Goal: Communication & Community: Answer question/provide support

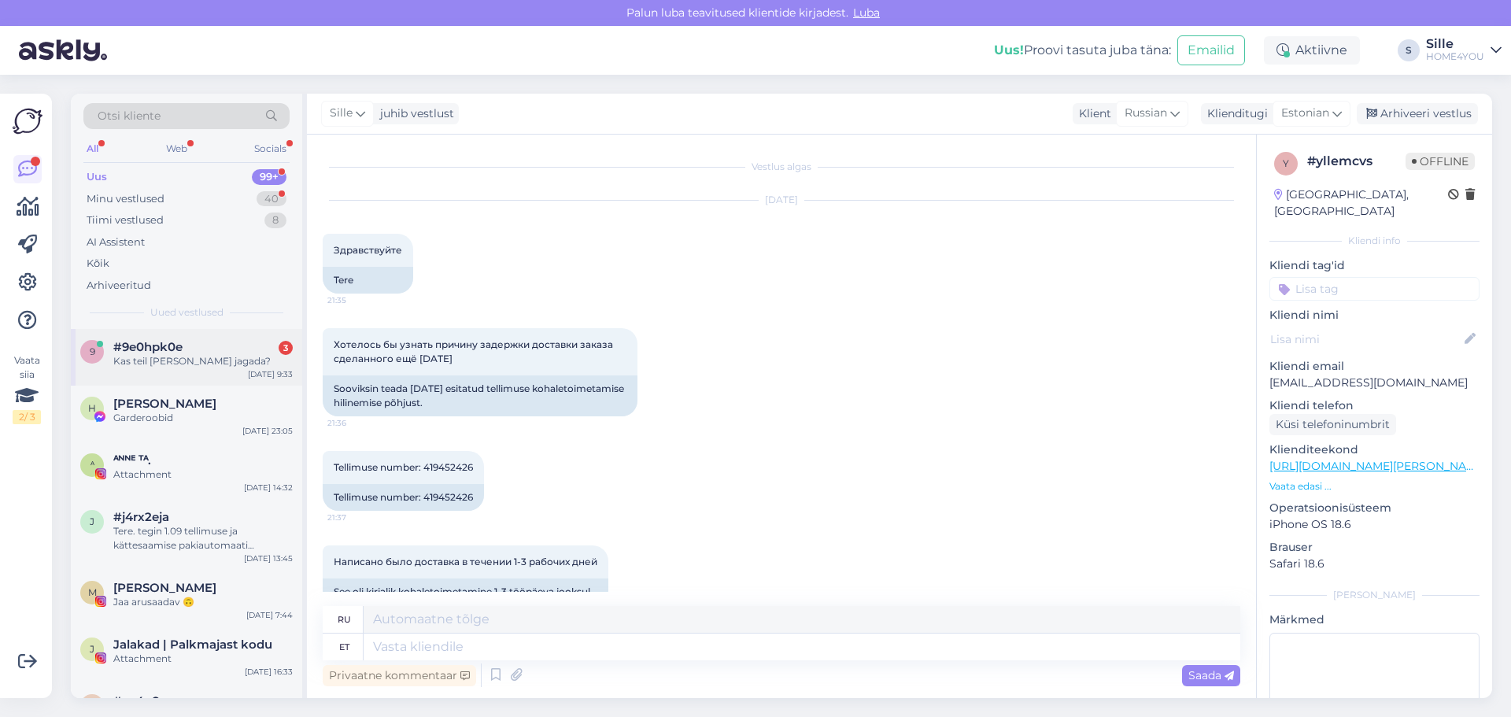
scroll to position [151, 0]
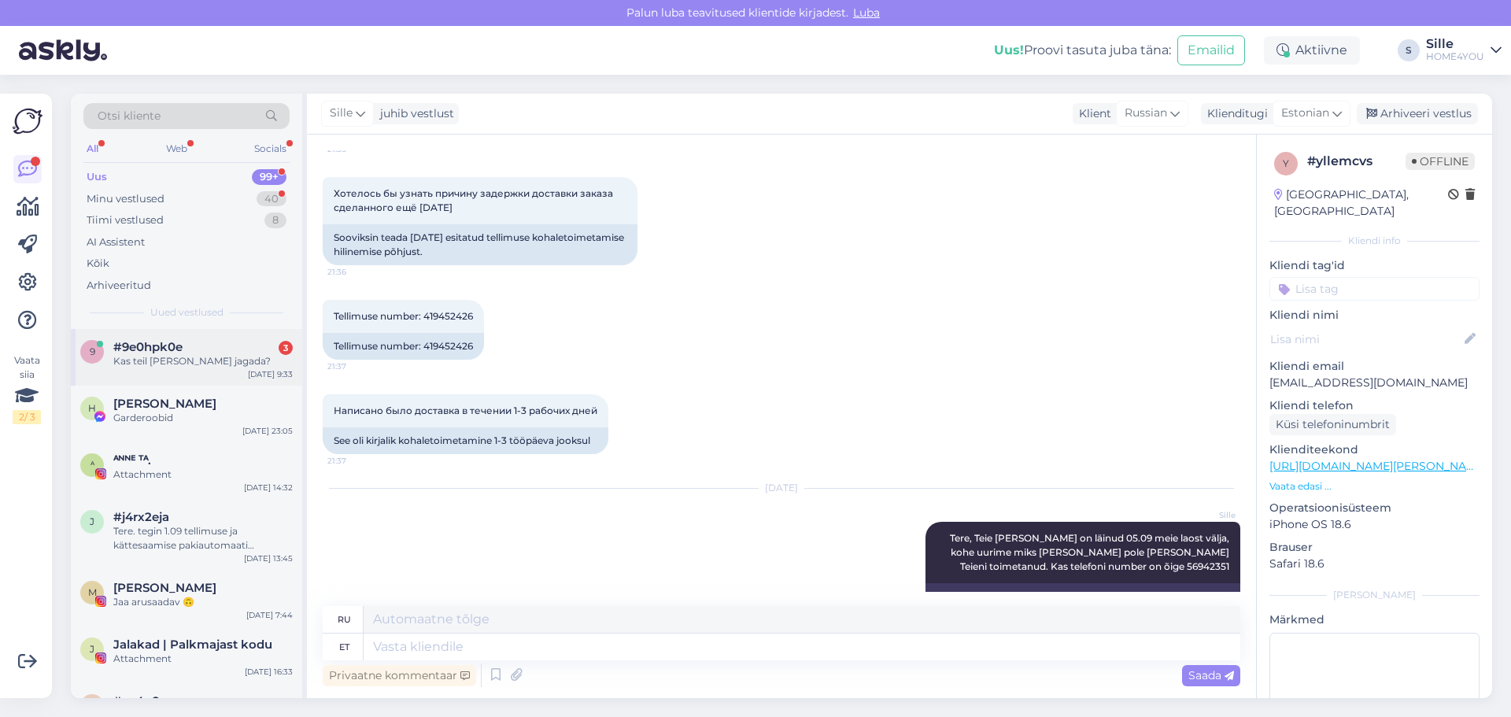
click at [213, 339] on div "9 #9e0hpk0e 3 Kas teil [PERSON_NAME] jagada? [DATE] 9:33" at bounding box center [186, 357] width 231 height 57
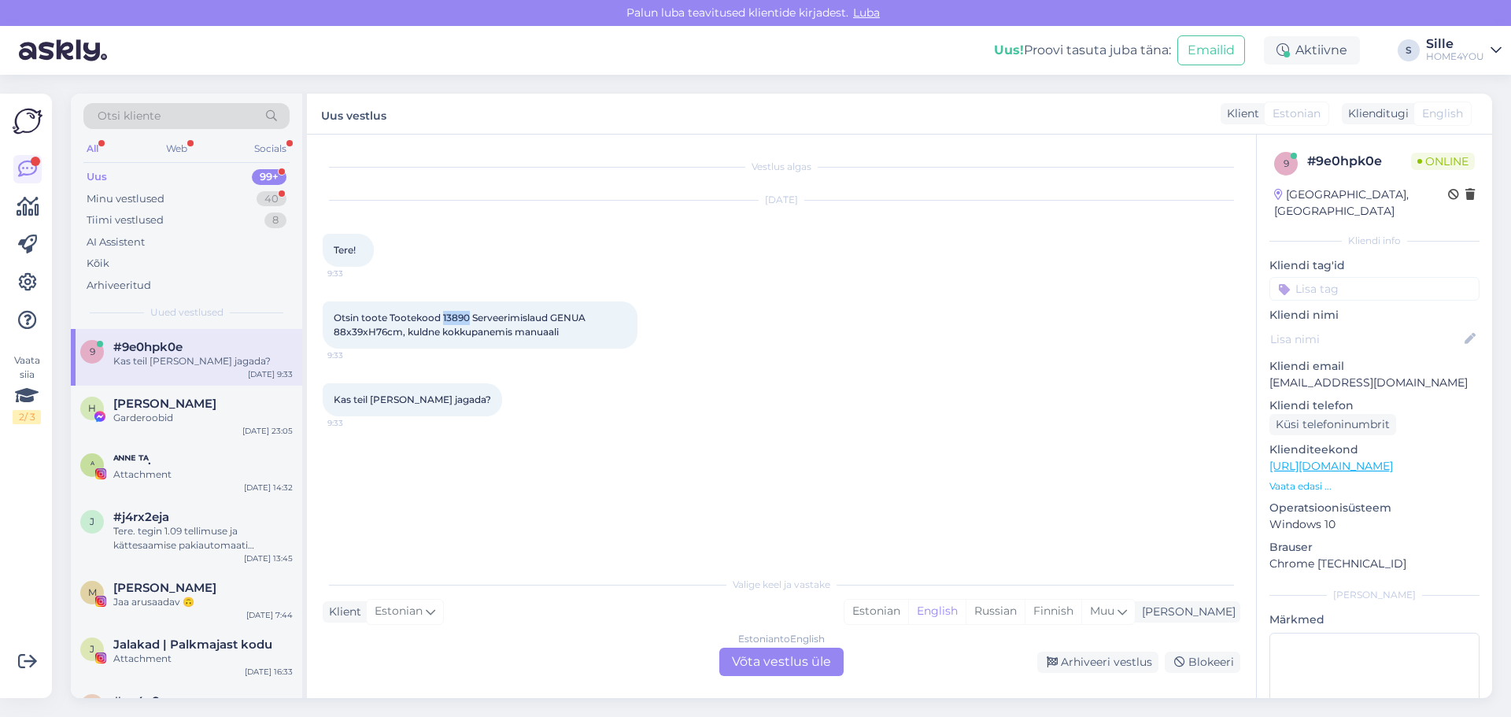
drag, startPoint x: 470, startPoint y: 316, endPoint x: 442, endPoint y: 314, distance: 27.6
click at [442, 314] on span "Otsin toote Tootekood 13890 Serveerimislaud GENUA 88x39xH76cm, kuldne kokkupane…" at bounding box center [461, 325] width 254 height 26
copy span "13890"
click at [762, 656] on div "Estonian to English Võta vestlus üle" at bounding box center [781, 662] width 124 height 28
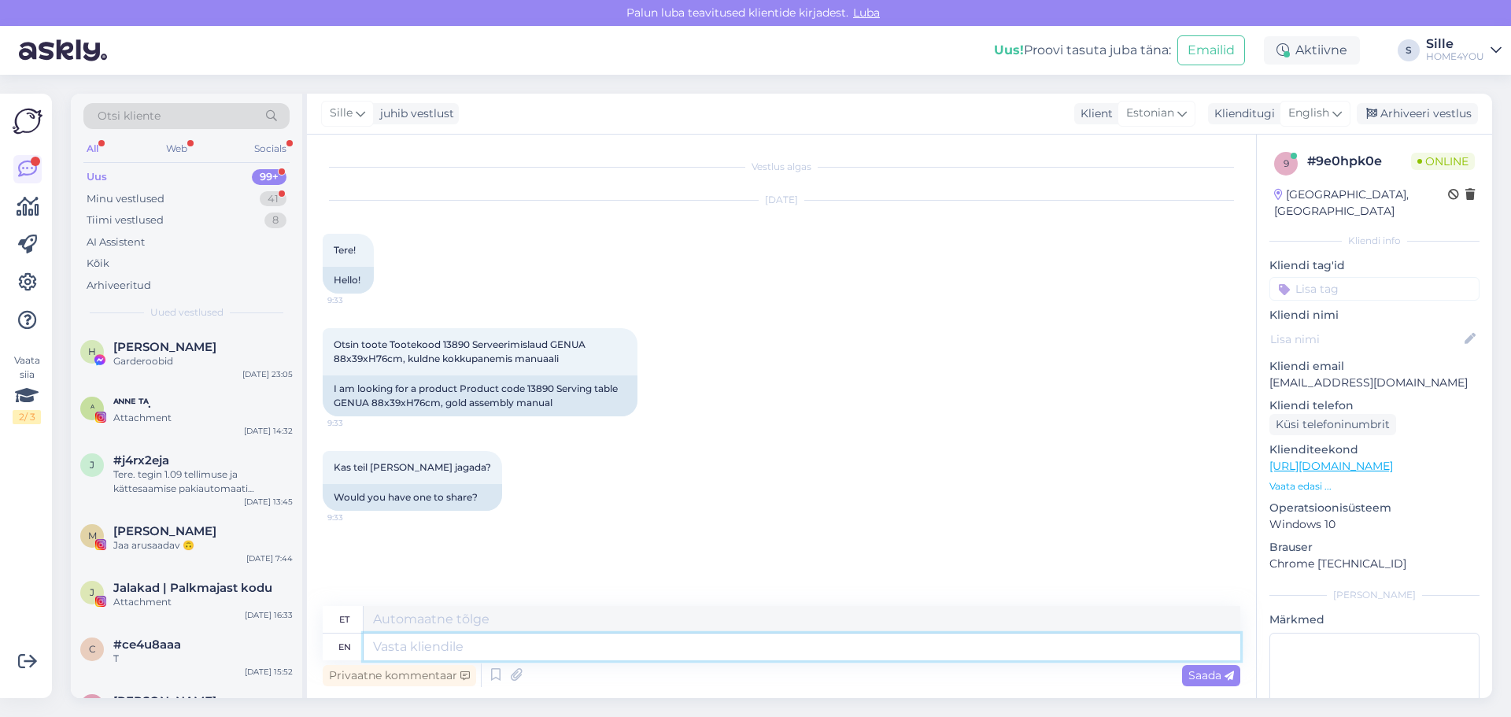
click at [667, 645] on textarea at bounding box center [802, 647] width 877 height 27
type textarea "Tere,"
type textarea "Tere, kahjuks e"
type textarea "Tere, kahjuks"
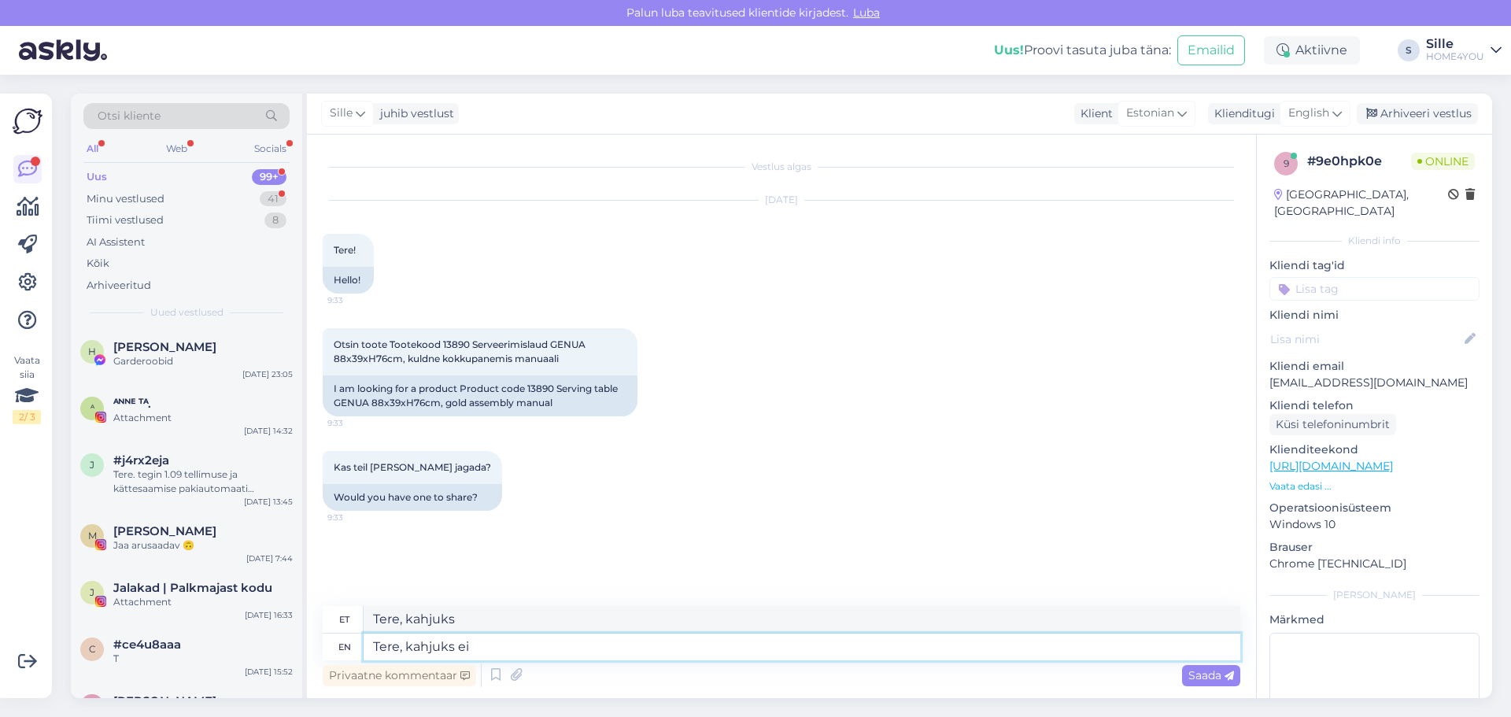
type textarea "Tere, kahjuks ei"
type textarea "Tere, kahjuks ei ole"
type textarea "Tere, kahjuks ei ole juhendit"
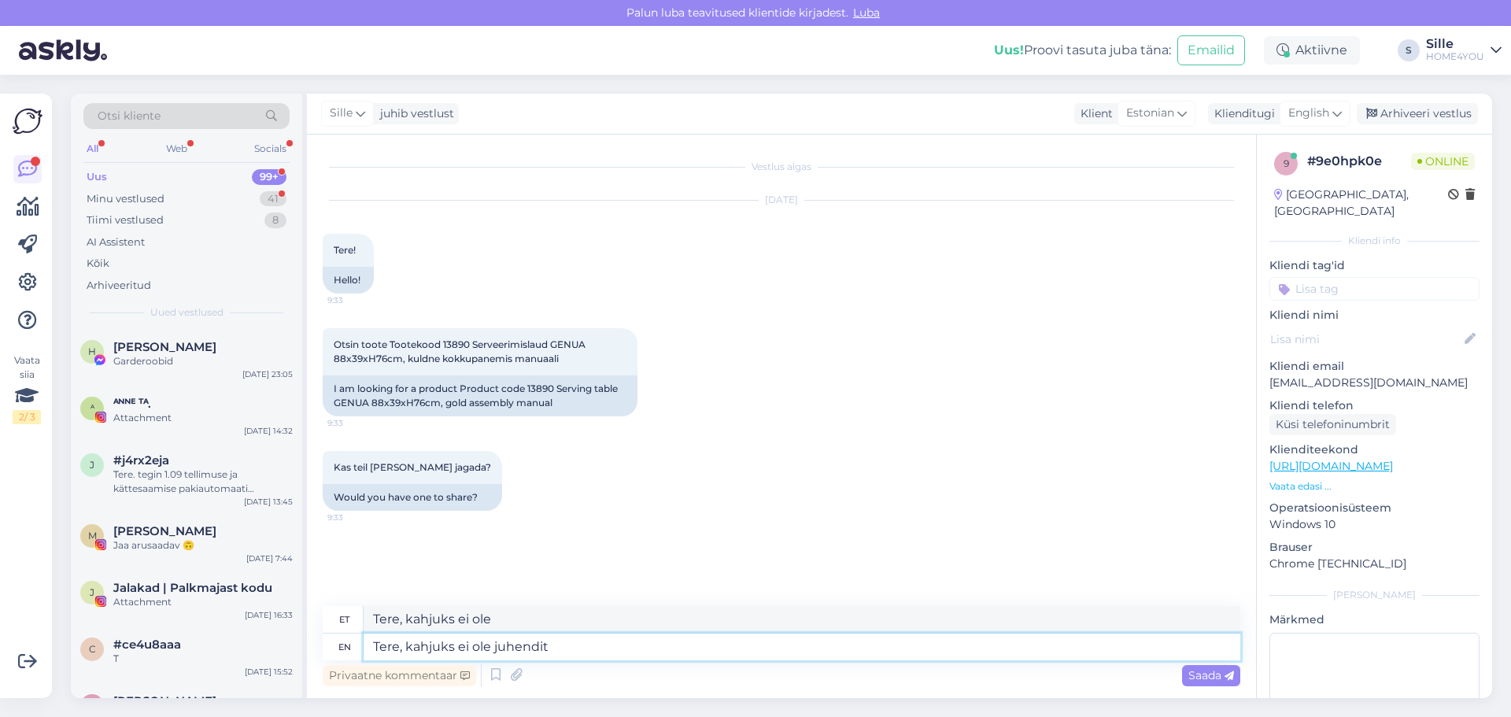
type textarea "Tere, kahjuks ei ole juhendeid"
type textarea "Tere, kahjuks ei ole juhendit ja"
type textarea "Tere, kahjuks ei ole juhendit jagamiseks, j"
type textarea "Tere, kahjuks ei ole juhendit jagamiseks,"
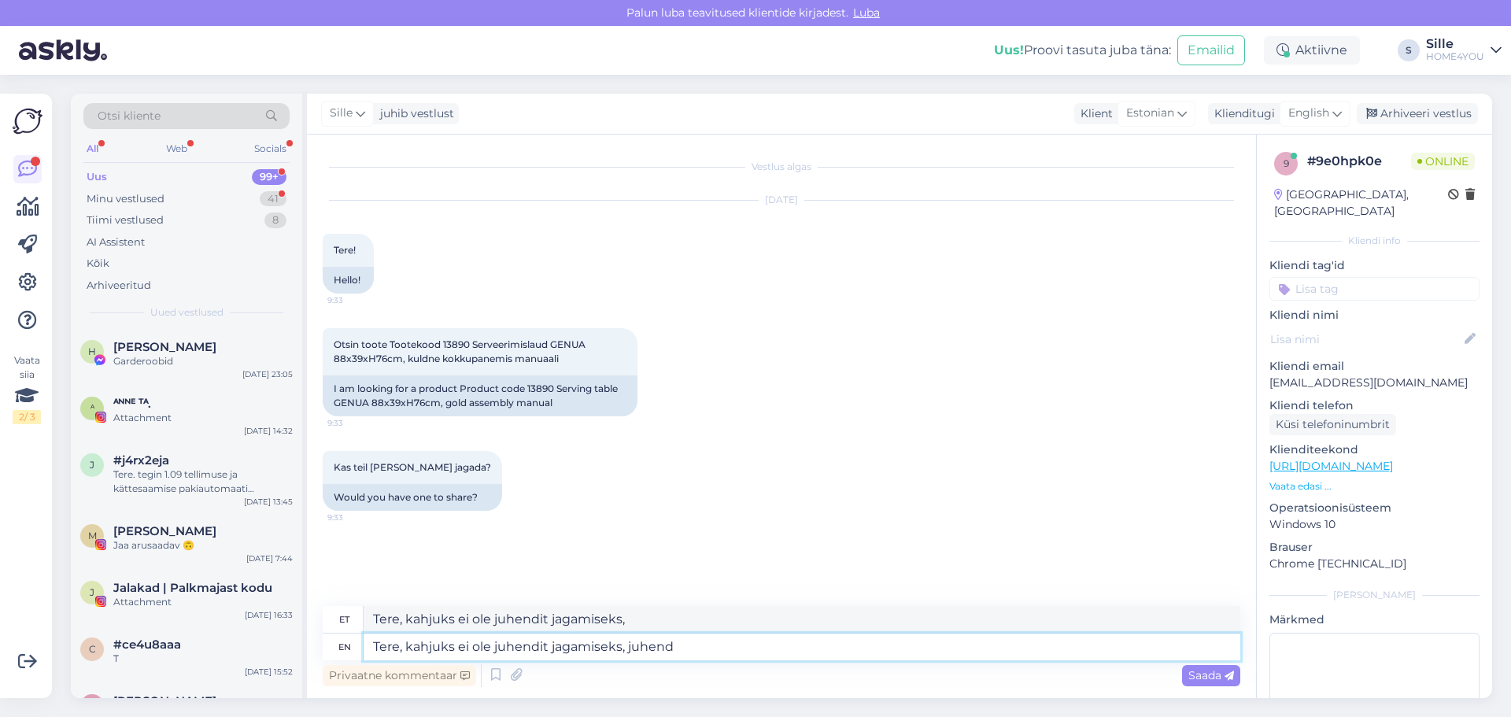
type textarea "Tere, kahjuks ei ole juhendit jagamiseks, juhend o"
type textarea "Tere, kahjuks ei ole juhendit jagamiseks, juhend"
type textarea "Tere, kahjuks ei ole juhendit jagamiseks, juhend on"
type textarea "Tere, kahjuks ei ole juhendit jagamiseks, juhend on tavaliselt"
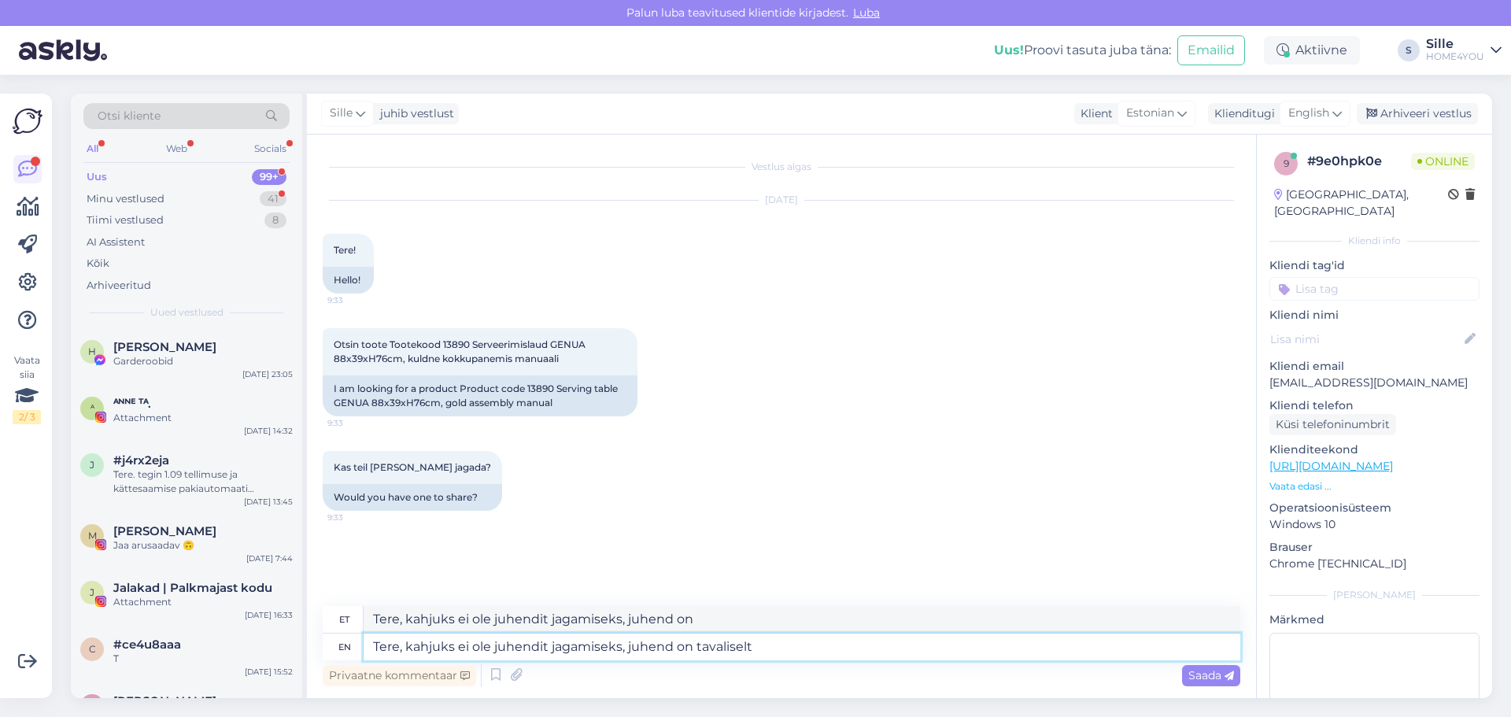
type textarea "Tere, kahjuks ei ole juhendit jagamiseks, juhend on tavaliselt"
type textarea "Tere, kahjuks ei ole juhendit jagamiseks, juhend on tavaliselt pake"
type textarea "Tere, kahjuks ei ole juhendit jagamiseks, juhend on tavaliselt pa"
type textarea "Tere, kahjuks ei ole juhendit jagamiseks, juhend on tavaliselt pakendis"
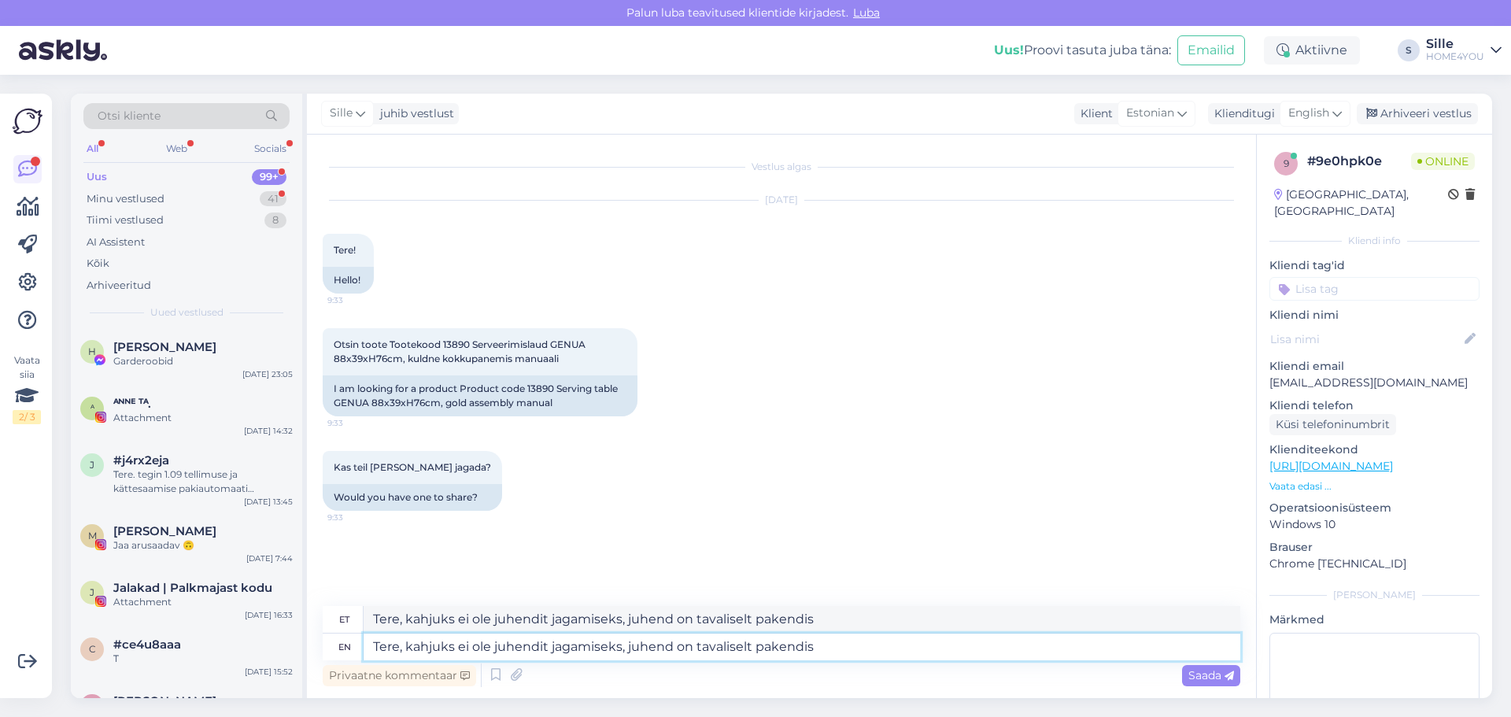
type textarea "Tere, kahjuks ei ole juhendit jagamiseks, juhend on tavaliselt pakendis."
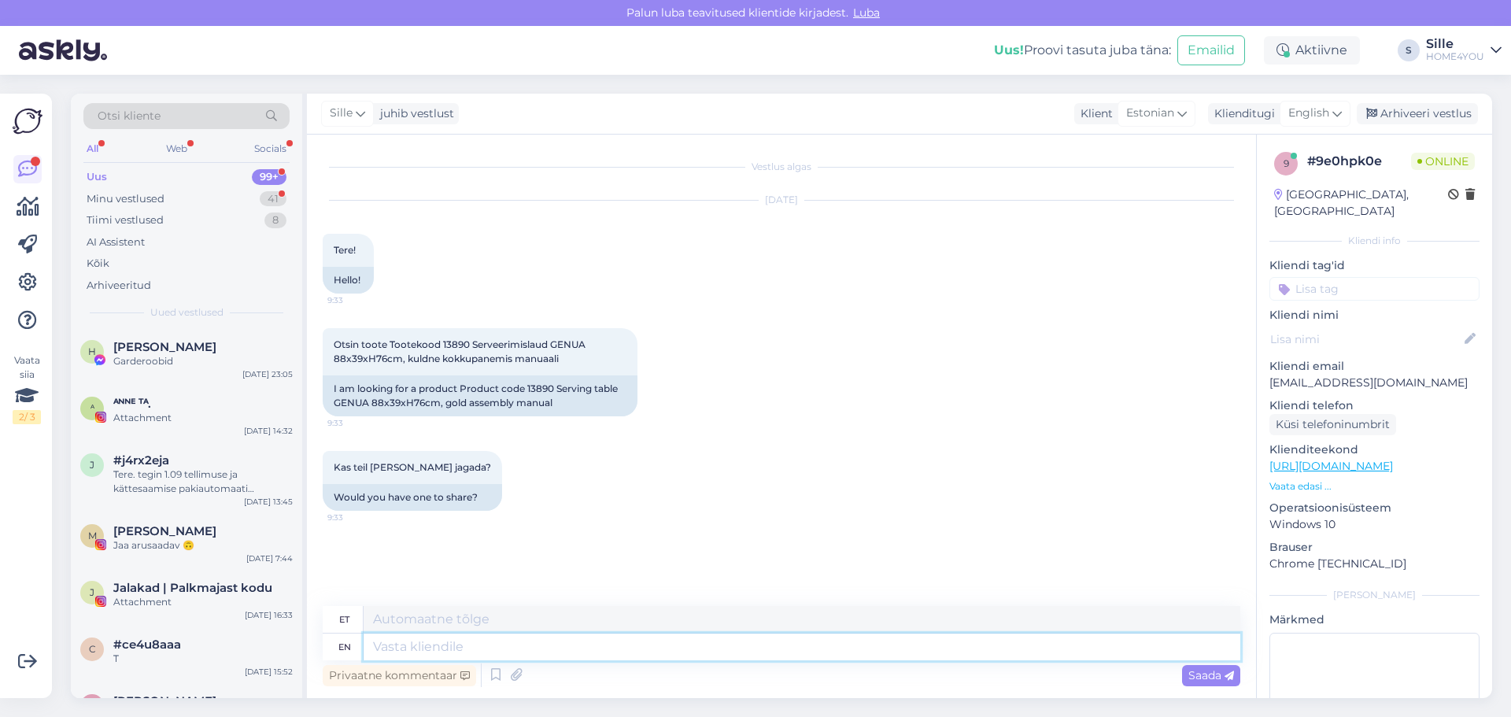
scroll to position [59, 0]
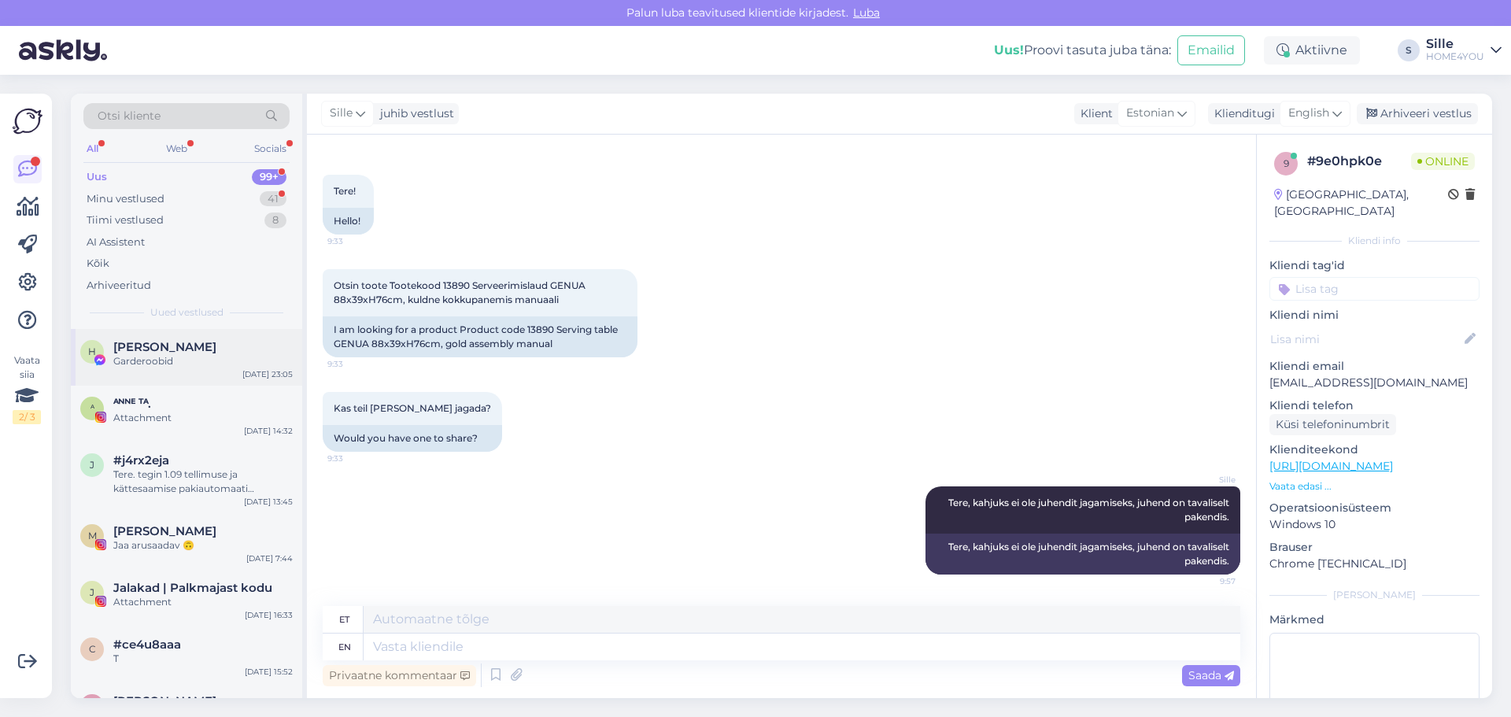
click at [170, 349] on div "[PERSON_NAME]" at bounding box center [202, 347] width 179 height 14
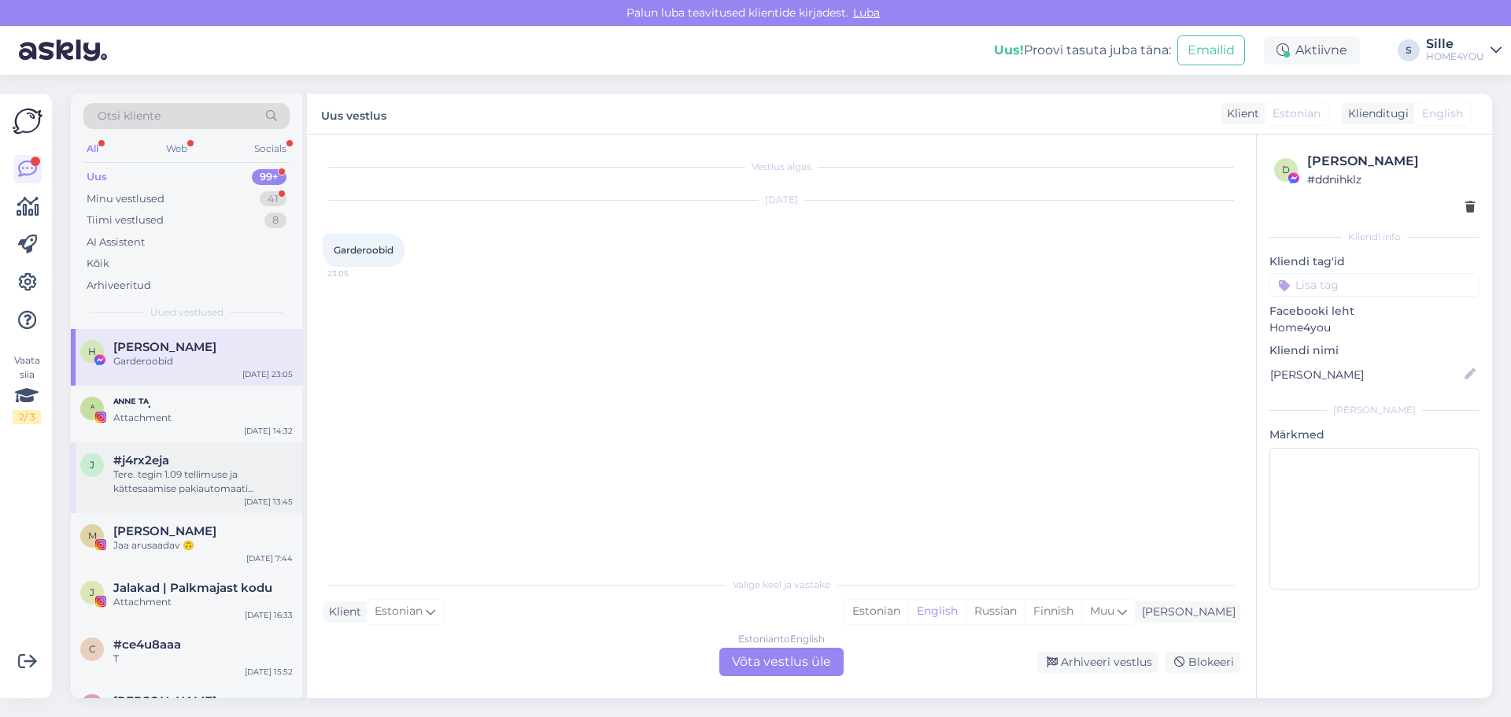
click at [175, 465] on div "#j4rx2eja" at bounding box center [202, 460] width 179 height 14
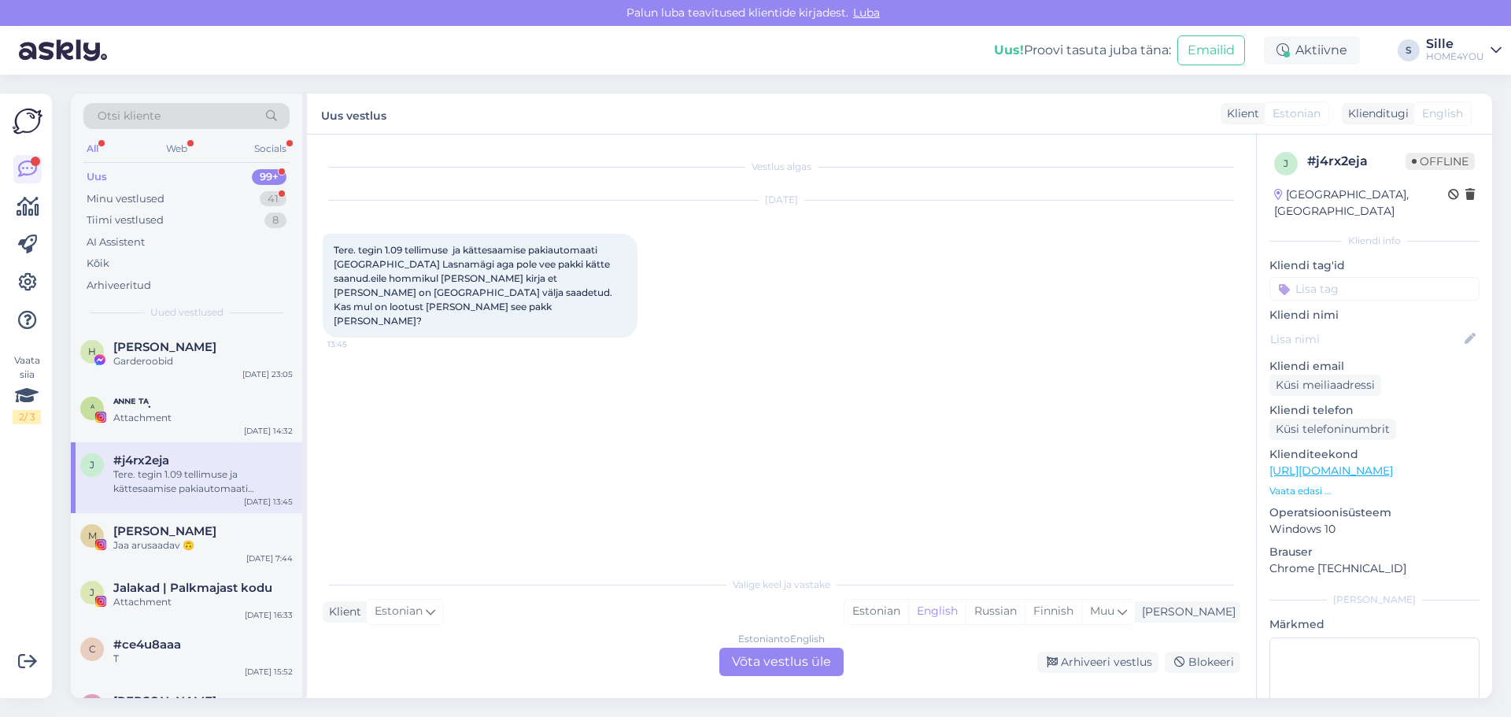
click at [176, 471] on div "Tere. tegin 1.09 tellimuse ja kättesaamise pakiautomaati [GEOGRAPHIC_DATA] Lasn…" at bounding box center [202, 482] width 179 height 28
click at [168, 350] on span "[PERSON_NAME]" at bounding box center [164, 347] width 103 height 14
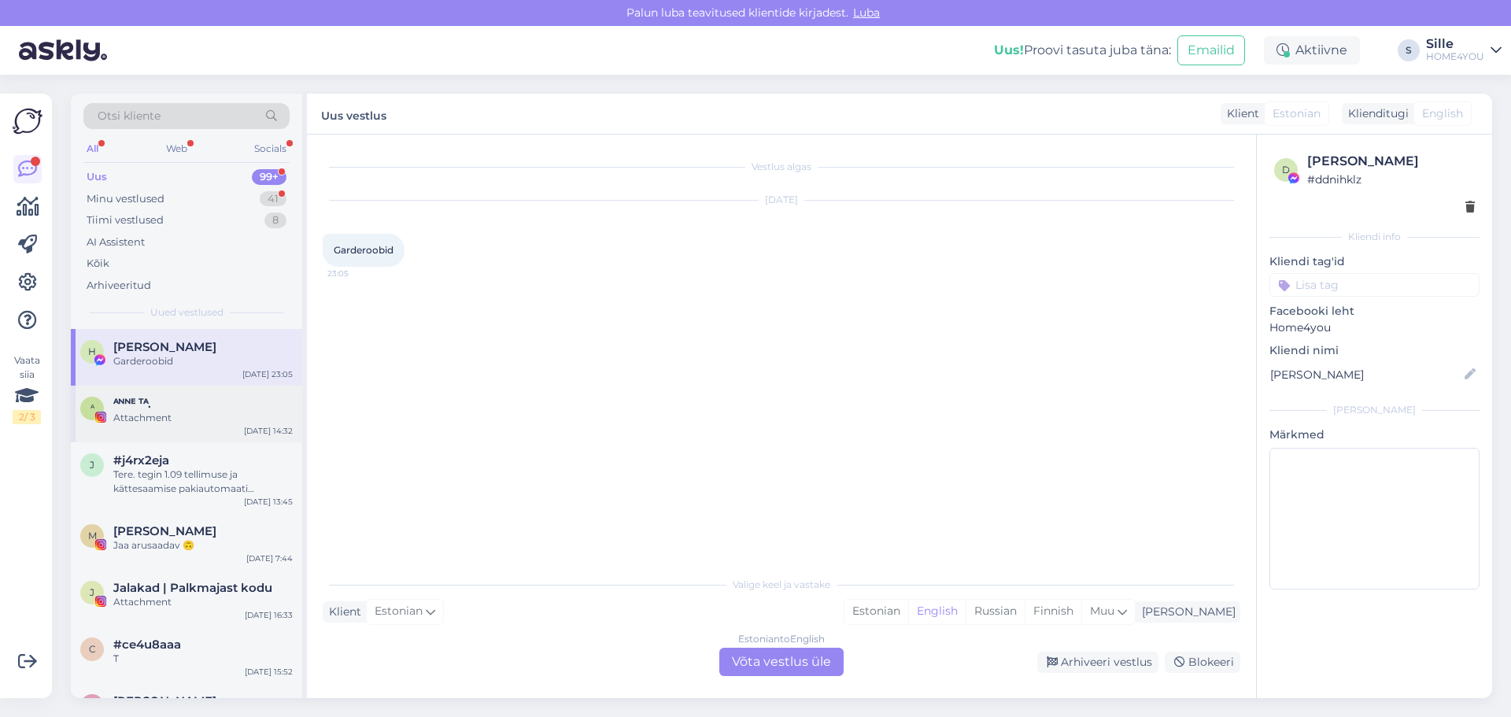
click at [184, 392] on div "ᴬ ᴬᴺᴺᴱ ᵀᴬ. Attachment [DATE] 14:32" at bounding box center [186, 414] width 231 height 57
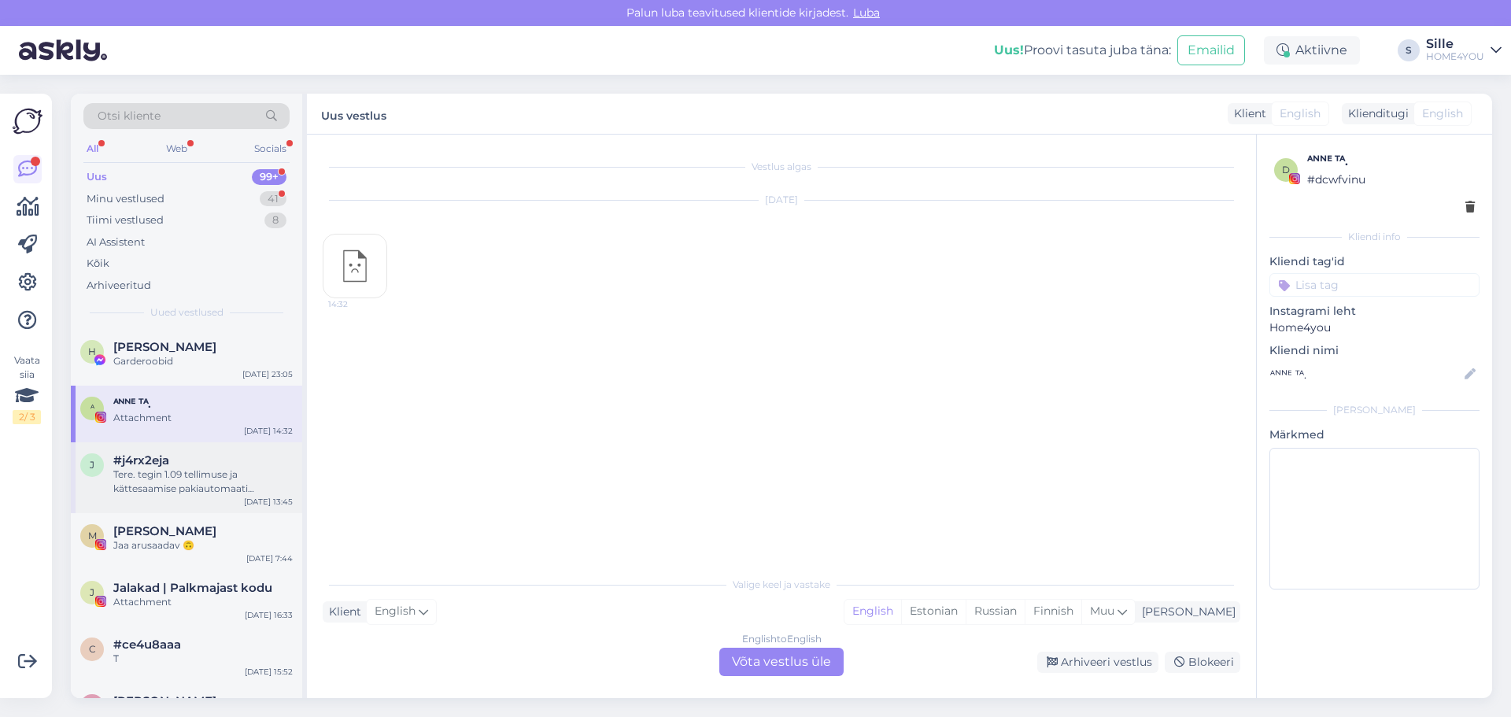
click at [202, 482] on div "Tere. tegin 1.09 tellimuse ja kättesaamise pakiautomaati [GEOGRAPHIC_DATA] Lasn…" at bounding box center [202, 482] width 179 height 28
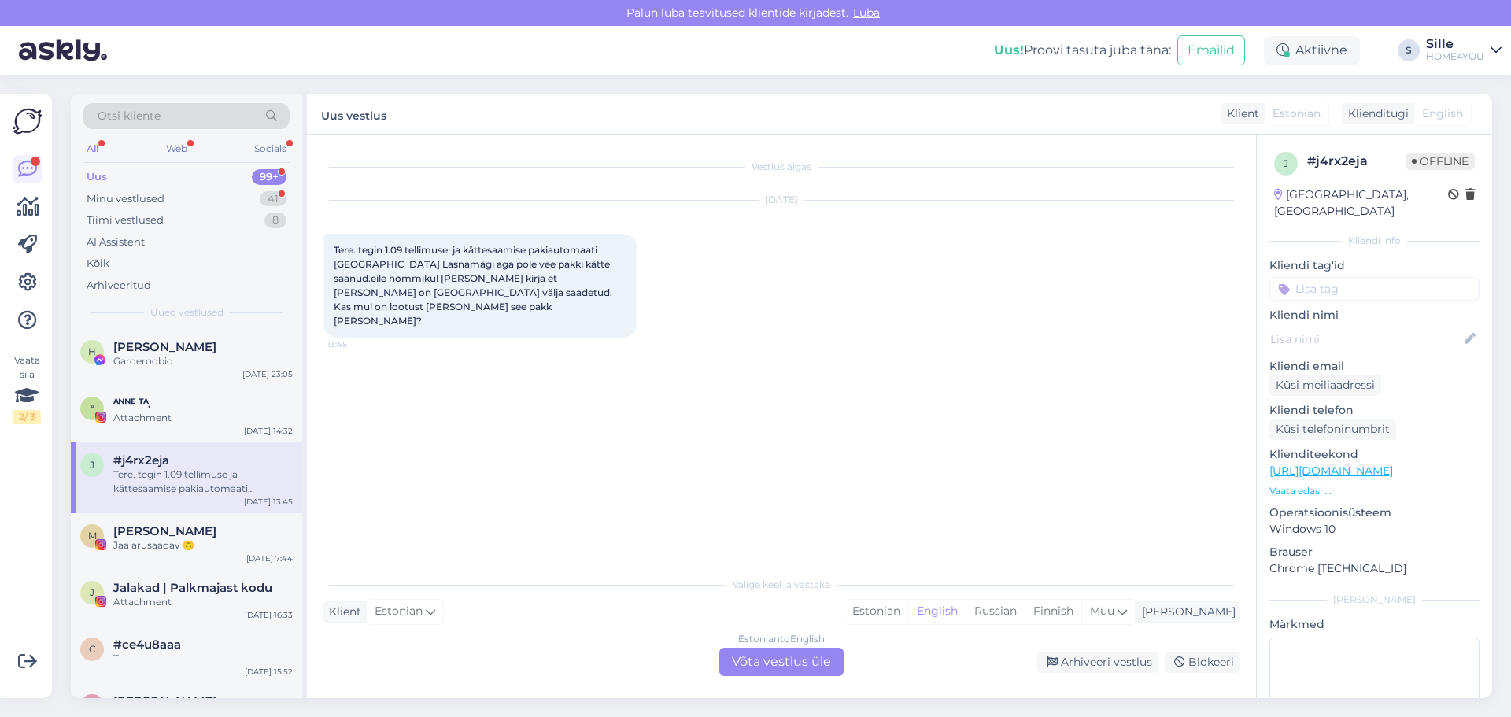
click at [246, 497] on div "j #j4rx2eja Tere. tegin 1.09 tellimuse ja kättesaamise pakiautomaati [GEOGRAPHI…" at bounding box center [186, 477] width 231 height 71
click at [111, 265] on div "Kõik" at bounding box center [186, 264] width 206 height 22
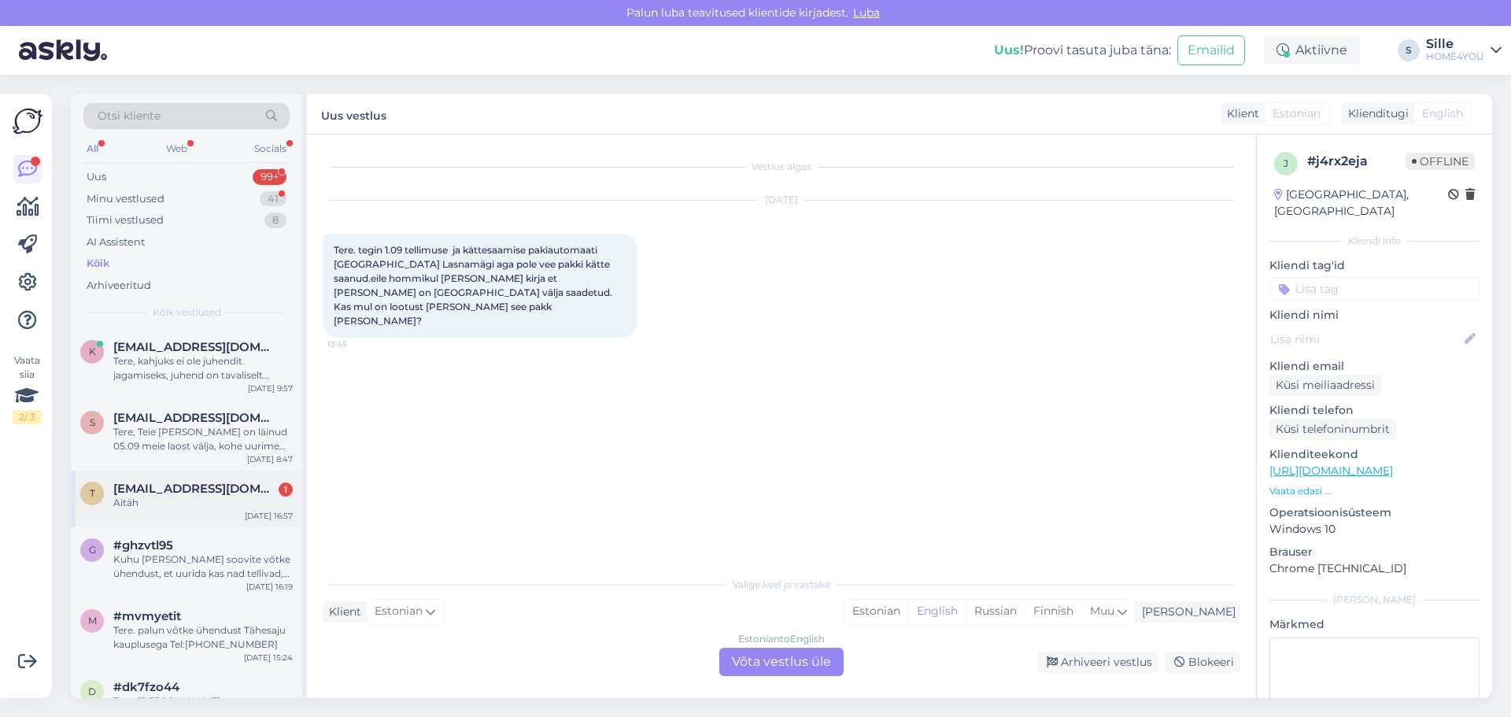
click at [226, 492] on span "[EMAIL_ADDRESS][DOMAIN_NAME]" at bounding box center [195, 489] width 164 height 14
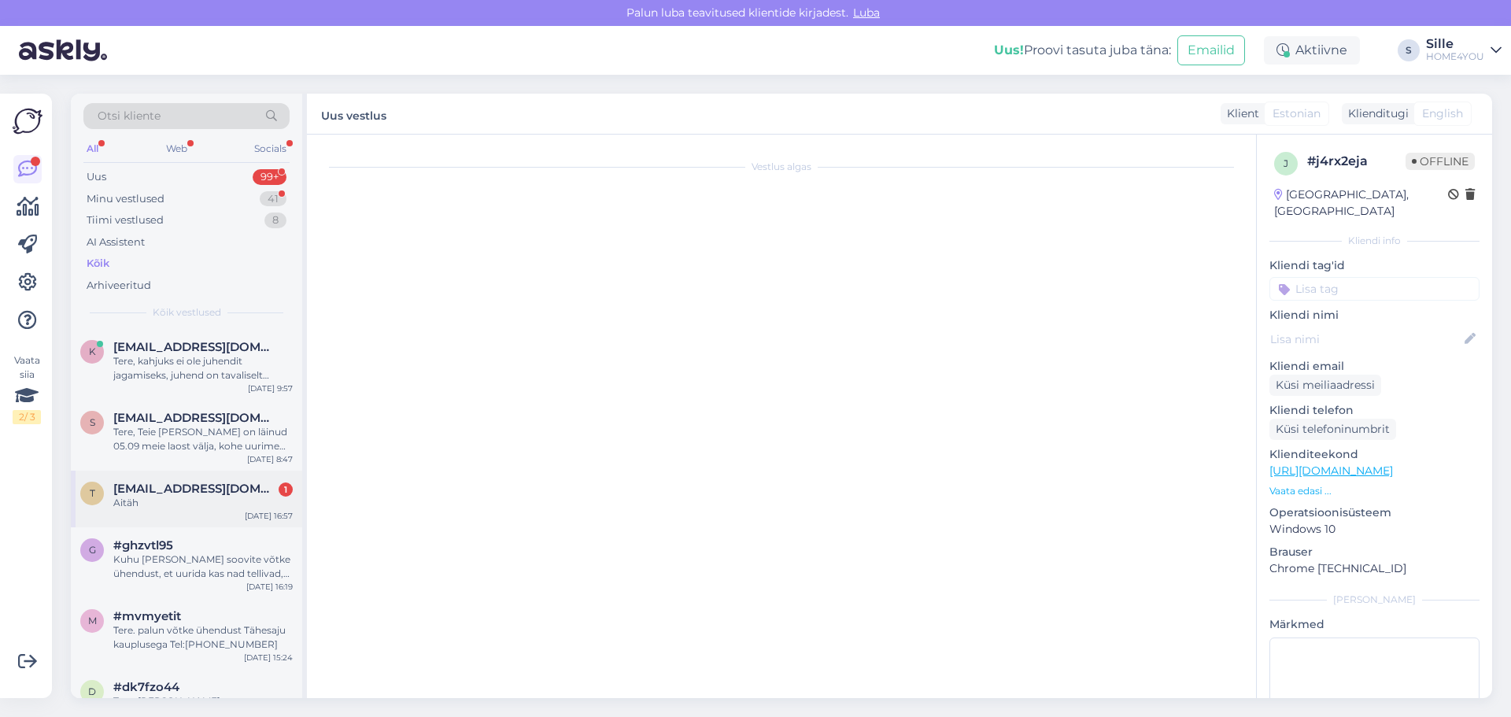
scroll to position [1721, 0]
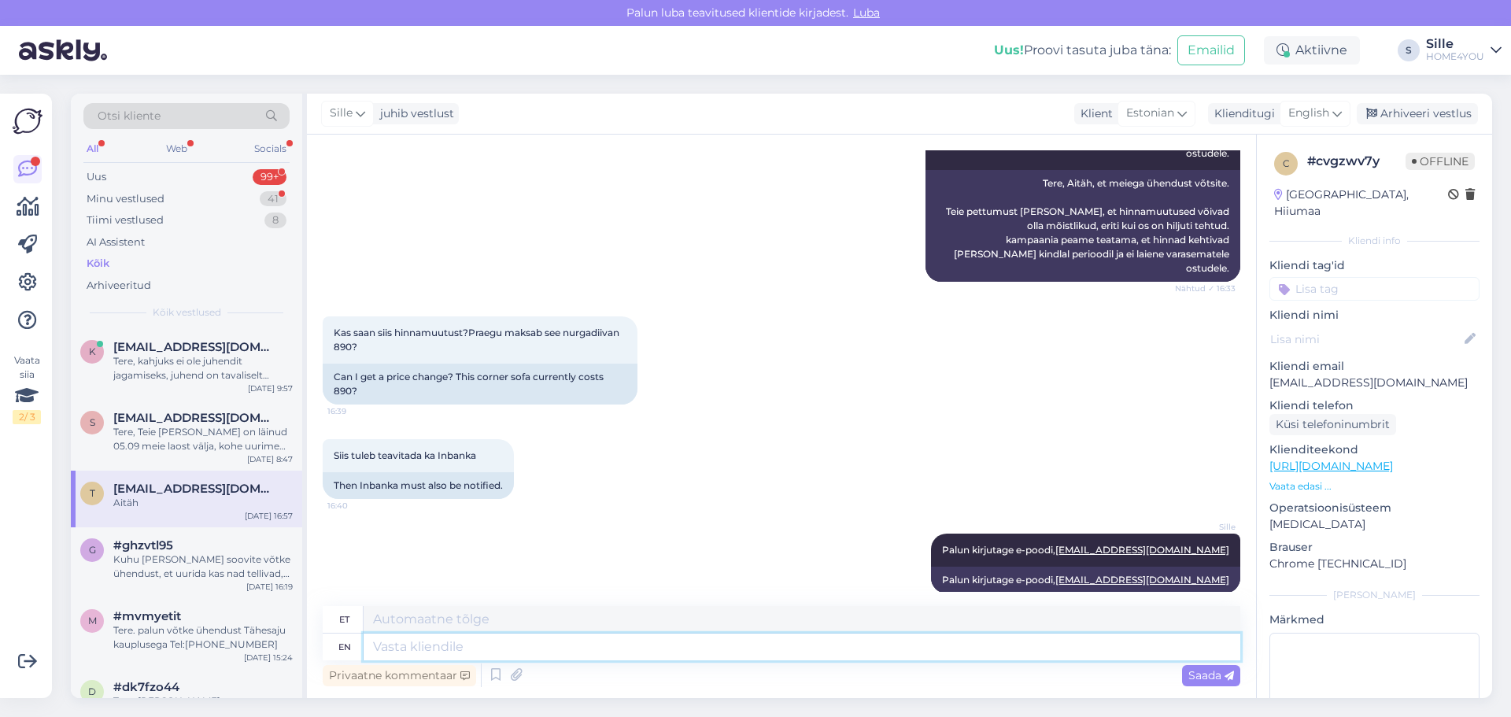
click at [505, 646] on textarea at bounding box center [802, 647] width 877 height 27
type textarea "P"
type textarea "Palun"
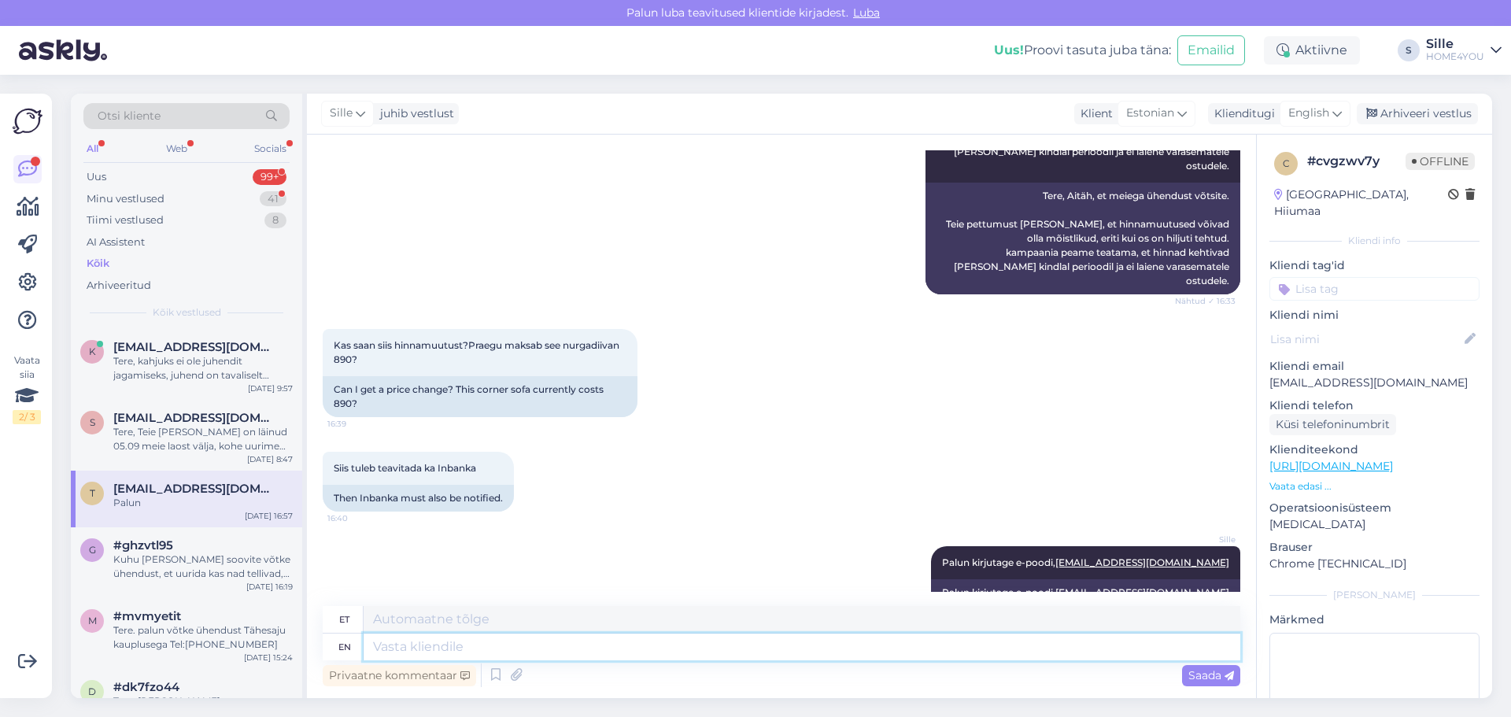
scroll to position [1849, 0]
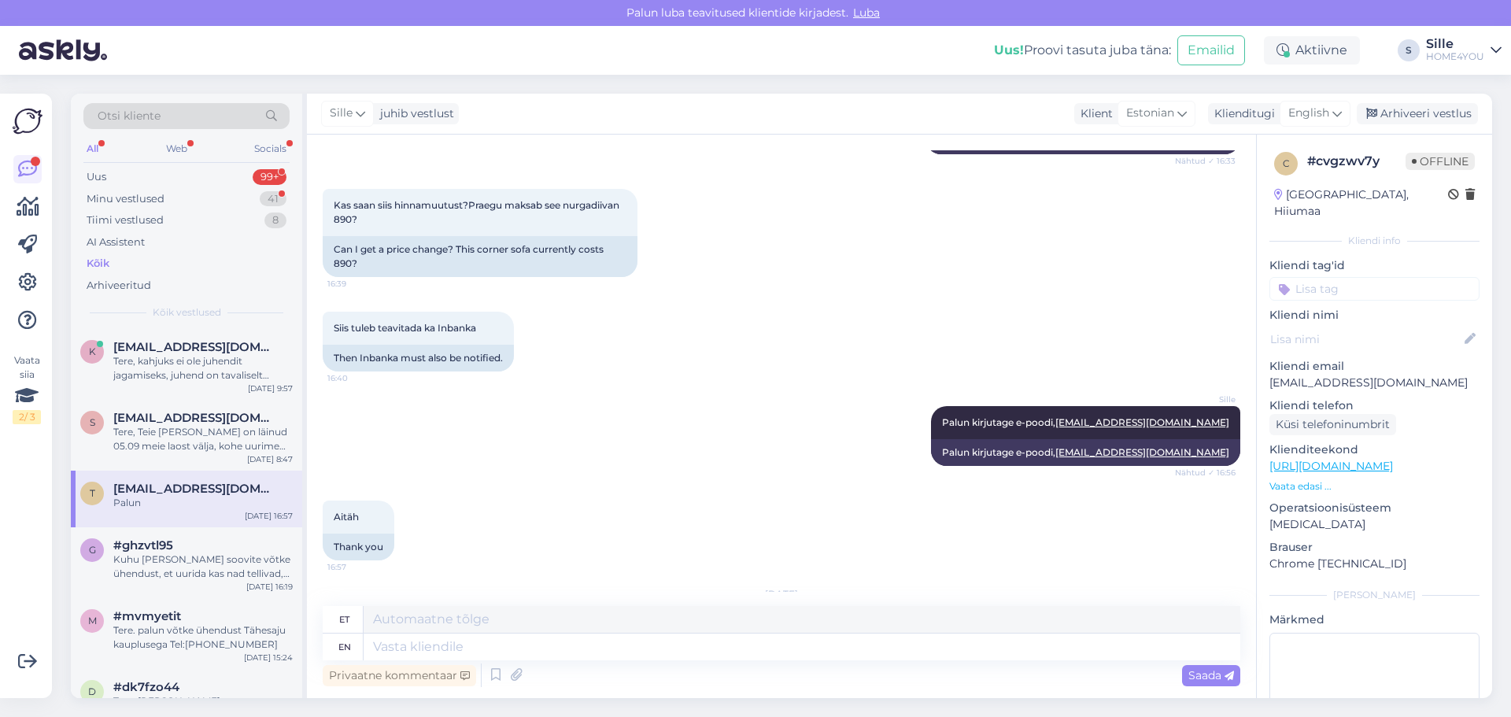
click at [101, 261] on div "Kõik" at bounding box center [98, 264] width 23 height 16
